Goal: Task Accomplishment & Management: Manage account settings

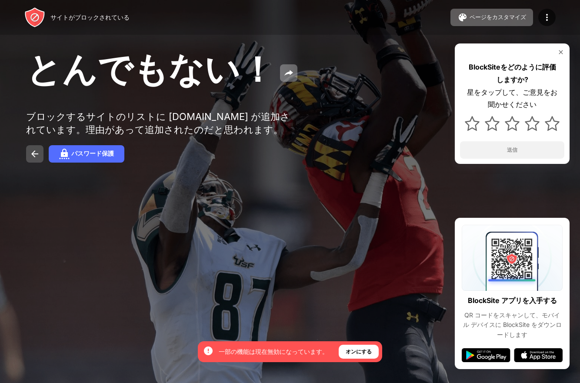
click at [35, 157] on img at bounding box center [35, 154] width 10 height 10
click at [284, 78] on img at bounding box center [289, 73] width 10 height 10
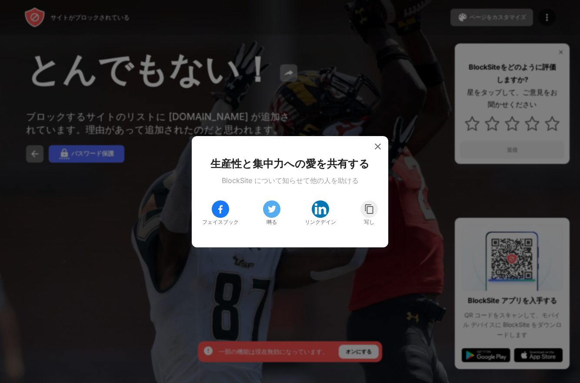
click at [346, 83] on div at bounding box center [290, 191] width 580 height 383
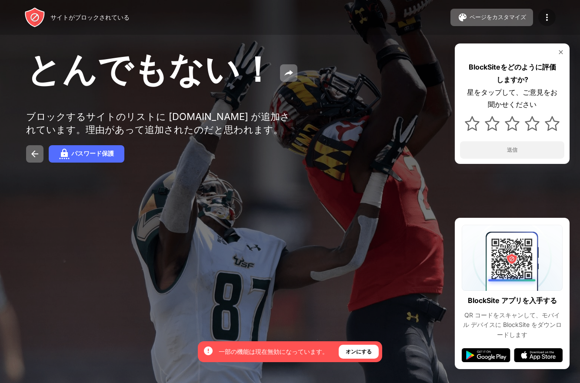
click at [546, 22] on img at bounding box center [547, 17] width 10 height 10
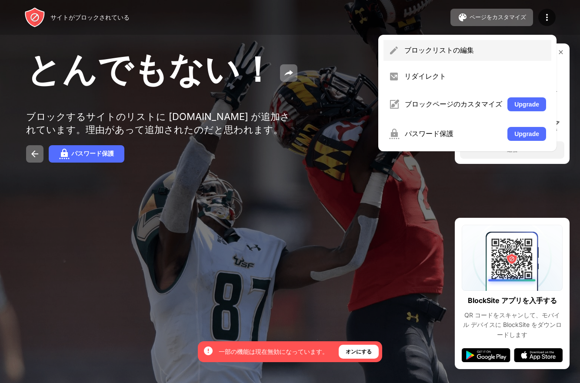
click at [434, 49] on div "ブロックリストの編集" at bounding box center [476, 51] width 142 height 10
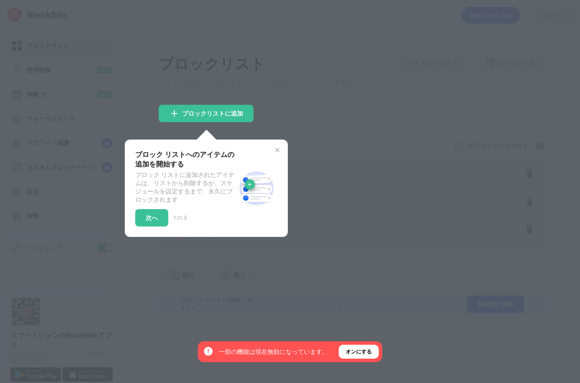
click at [181, 222] on div "1 の 3" at bounding box center [180, 217] width 13 height 7
click at [158, 221] on div "次へ" at bounding box center [152, 217] width 12 height 7
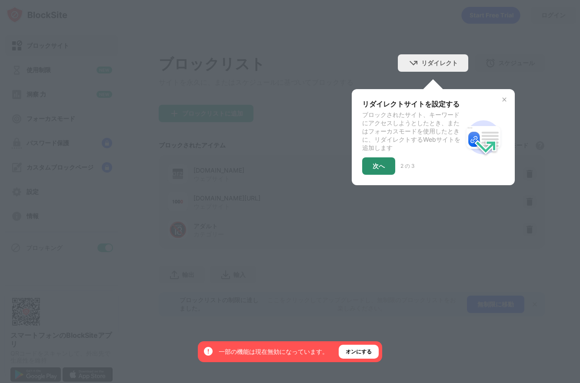
click at [376, 170] on div "次へ" at bounding box center [379, 166] width 12 height 7
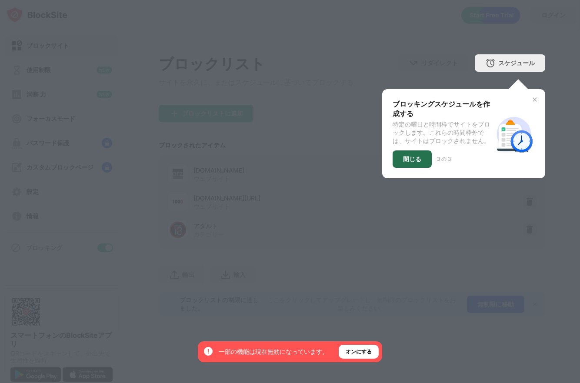
click at [419, 163] on div "閉じる" at bounding box center [412, 159] width 18 height 7
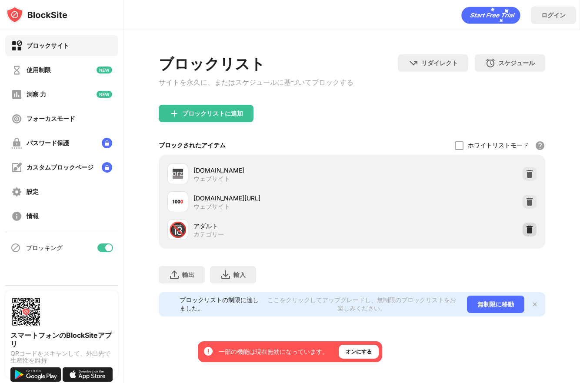
click at [526, 233] on img at bounding box center [530, 229] width 9 height 9
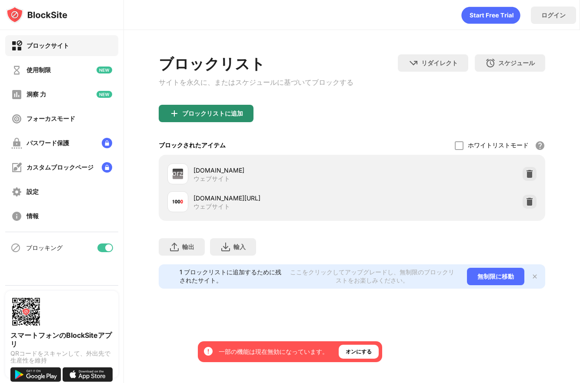
click at [177, 114] on img at bounding box center [174, 113] width 10 height 10
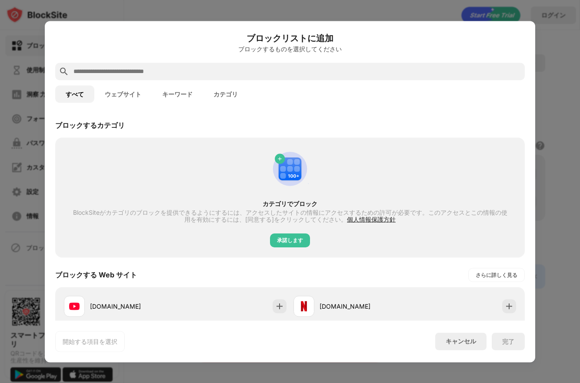
click at [102, 125] on div "ブロックするカテゴリ" at bounding box center [90, 126] width 70 height 10
drag, startPoint x: 150, startPoint y: 159, endPoint x: 122, endPoint y: 97, distance: 67.9
click at [122, 97] on button "ウェブサイト" at bounding box center [122, 93] width 57 height 17
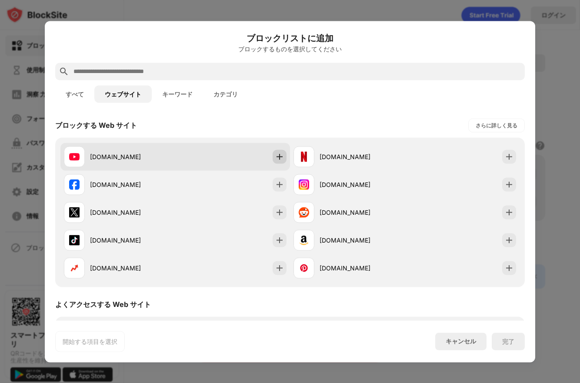
click at [275, 157] on img at bounding box center [279, 156] width 9 height 9
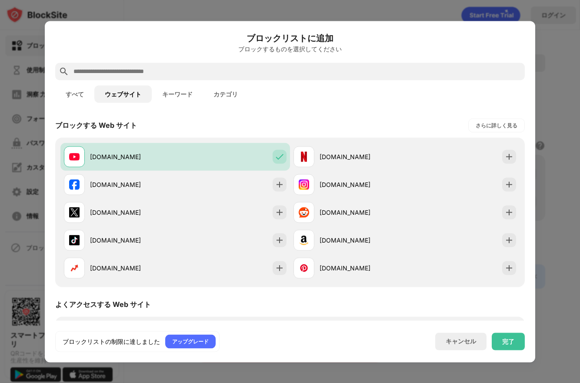
click at [80, 94] on button "すべて" at bounding box center [74, 93] width 39 height 17
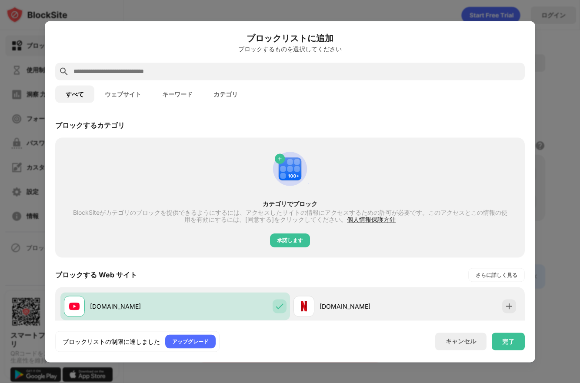
click at [158, 66] on div at bounding box center [290, 71] width 470 height 17
click at [152, 72] on input "text" at bounding box center [297, 71] width 449 height 10
paste input "**********"
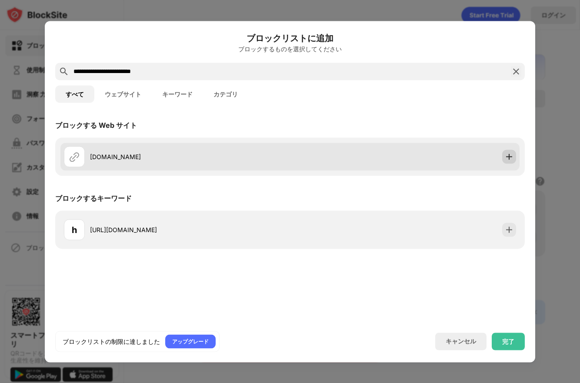
type input "**********"
click at [510, 156] on img at bounding box center [509, 156] width 9 height 9
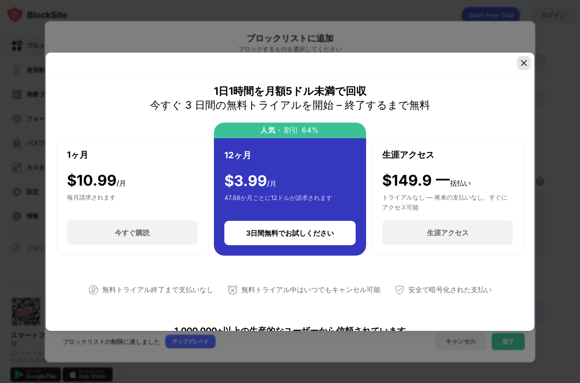
click at [522, 64] on img at bounding box center [524, 63] width 9 height 9
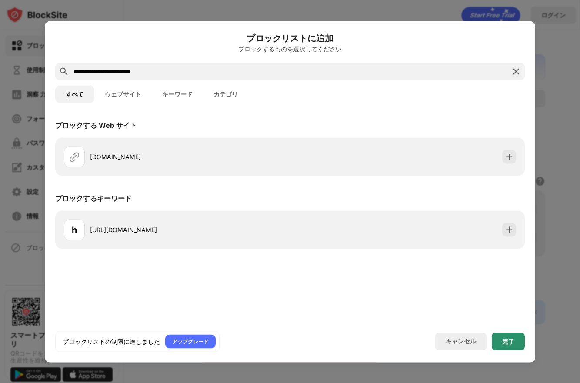
click at [511, 342] on div "完了" at bounding box center [509, 341] width 12 height 7
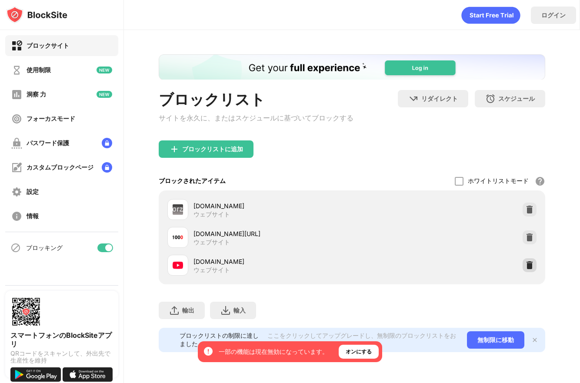
click at [530, 269] on img at bounding box center [530, 265] width 9 height 9
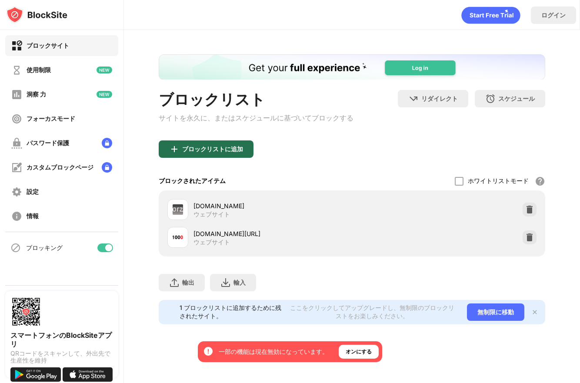
click at [231, 157] on div "ブロックリストに追加" at bounding box center [206, 149] width 95 height 17
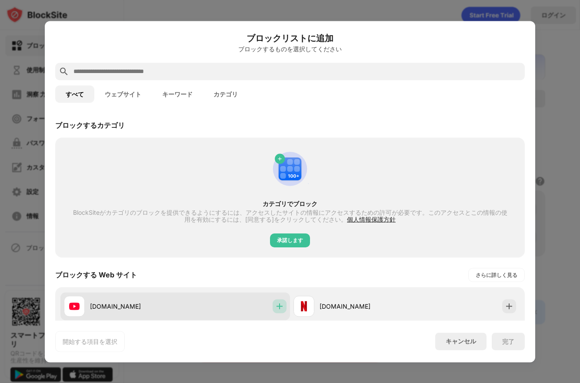
click at [278, 302] on img at bounding box center [279, 306] width 9 height 9
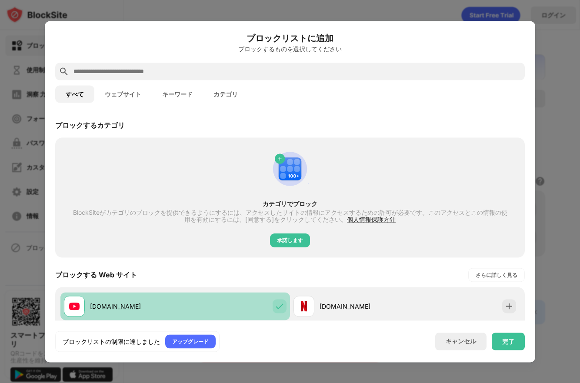
click at [277, 305] on img at bounding box center [279, 306] width 9 height 9
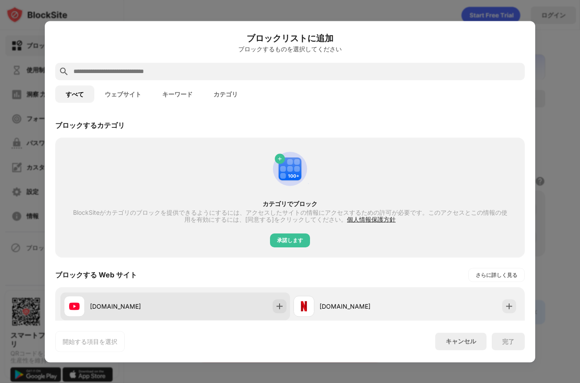
drag, startPoint x: 276, startPoint y: 305, endPoint x: 166, endPoint y: 307, distance: 109.7
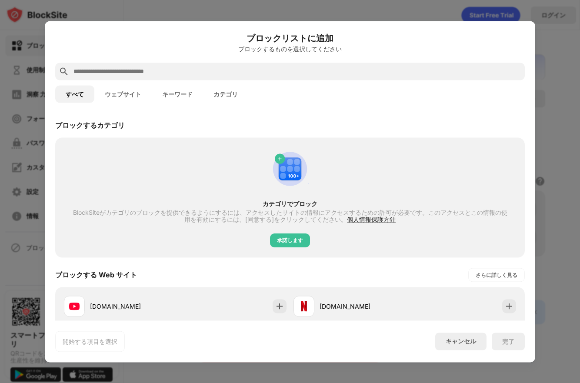
drag, startPoint x: 166, startPoint y: 307, endPoint x: 154, endPoint y: 348, distance: 43.1
drag, startPoint x: 154, startPoint y: 348, endPoint x: 131, endPoint y: 276, distance: 75.8
click at [131, 276] on div "ブロックする Web サイト" at bounding box center [96, 275] width 82 height 10
click at [496, 276] on div "さらに詳しく見る" at bounding box center [497, 275] width 42 height 9
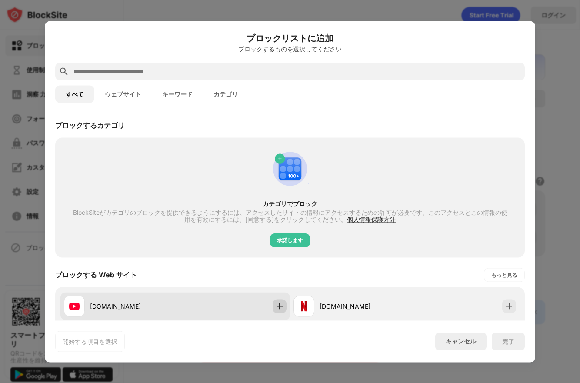
click at [277, 305] on img at bounding box center [279, 306] width 9 height 9
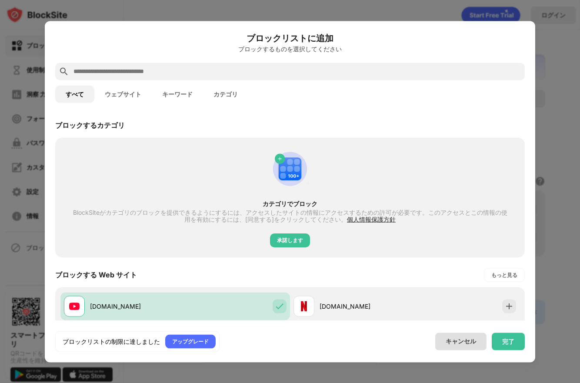
click at [454, 346] on div "キャンセル" at bounding box center [461, 341] width 51 height 17
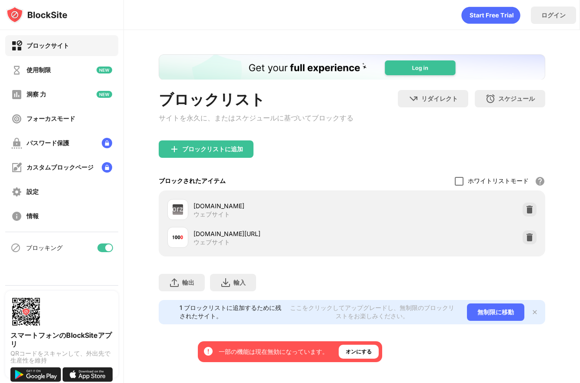
click at [459, 186] on div at bounding box center [459, 181] width 9 height 9
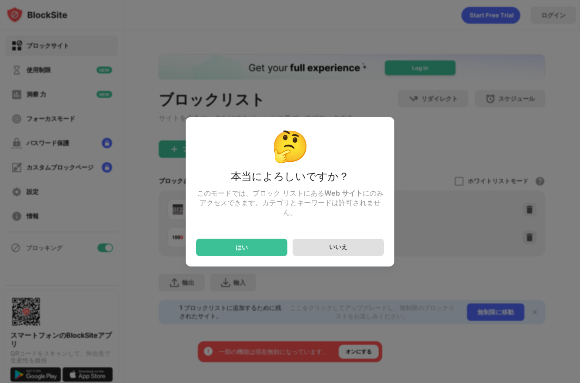
click at [333, 251] on div "いいえ" at bounding box center [338, 247] width 18 height 8
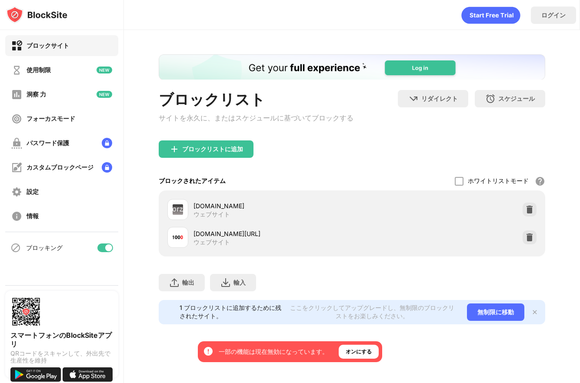
drag, startPoint x: 283, startPoint y: 245, endPoint x: 141, endPoint y: 232, distance: 141.9
click at [141, 232] on div "ブロックリスト サイトを永久に、またはスケジュールに基づいてブロックする リダイレクト クリックしてリダイレクトのウェブサイトを設定する スケジュール ブロッ…" at bounding box center [352, 189] width 456 height 319
click at [178, 149] on img at bounding box center [174, 149] width 10 height 10
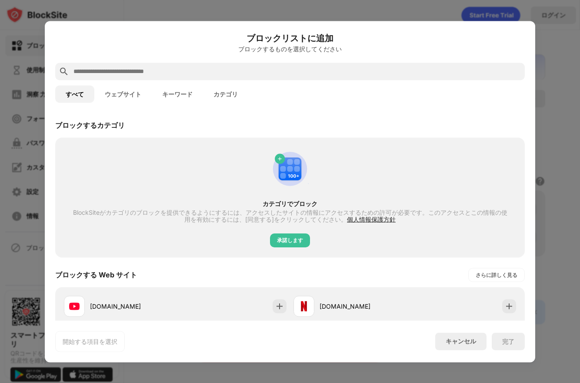
paste input "**********"
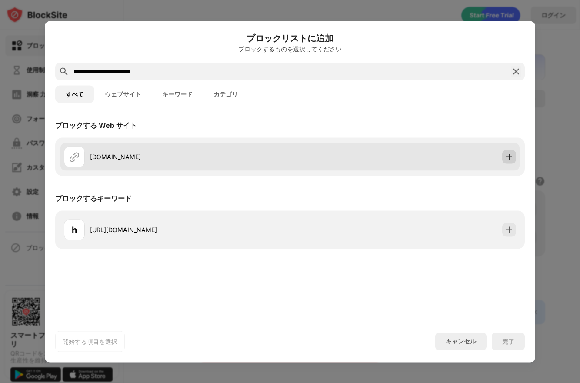
type input "**********"
click at [513, 156] on img at bounding box center [509, 156] width 9 height 9
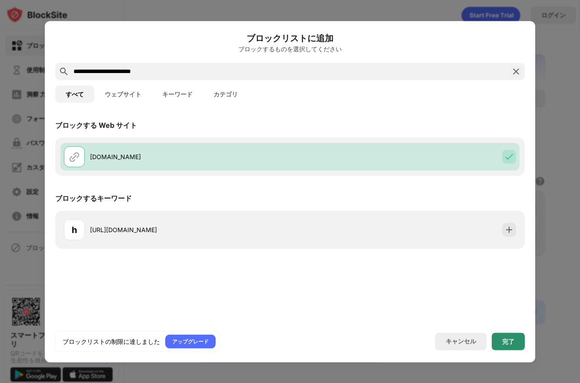
click at [506, 336] on div "完了" at bounding box center [508, 341] width 33 height 17
